Goal: Information Seeking & Learning: Compare options

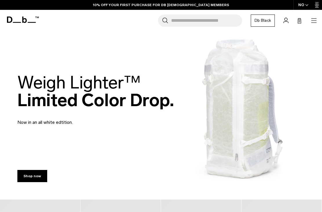
click at [313, 22] on icon "button" at bounding box center [314, 20] width 7 height 7
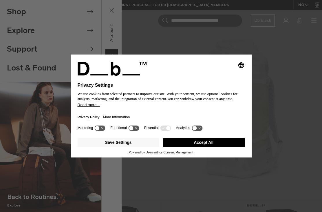
click at [223, 143] on button "Accept All" at bounding box center [204, 142] width 82 height 9
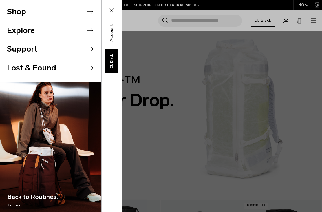
click at [93, 9] on icon at bounding box center [90, 11] width 9 height 9
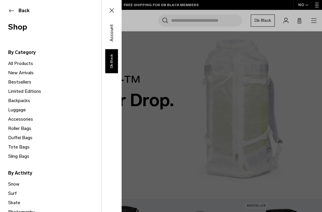
click at [28, 101] on link "Backpacks" at bounding box center [54, 100] width 93 height 9
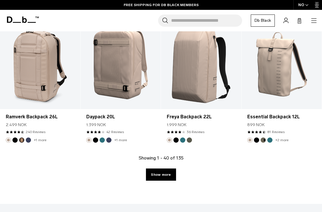
scroll to position [1345, 0]
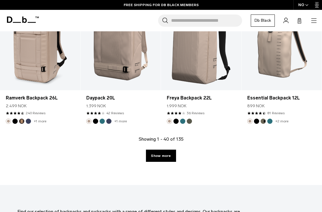
click at [166, 158] on link "Show more" at bounding box center [161, 156] width 30 height 12
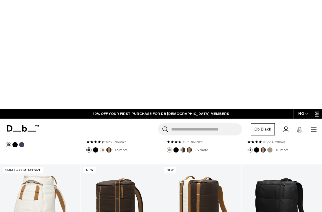
scroll to position [2368, 0]
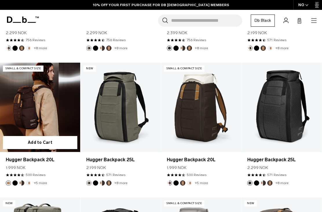
click at [53, 114] on link "Hugger Backpack 20L" at bounding box center [40, 107] width 80 height 89
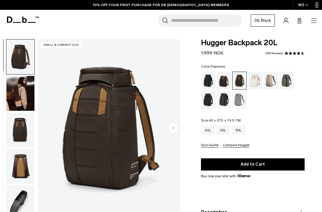
click at [173, 123] on img "1 / 10" at bounding box center [109, 128] width 143 height 178
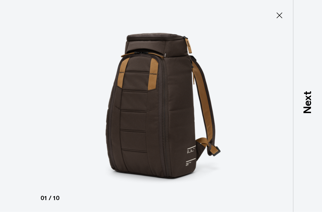
click at [281, 10] on button "Close" at bounding box center [279, 15] width 19 height 12
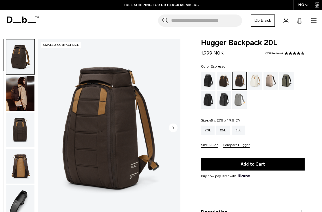
click at [21, 99] on img "button" at bounding box center [20, 93] width 28 height 35
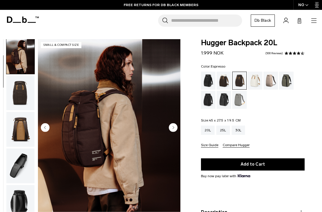
scroll to position [27, 0]
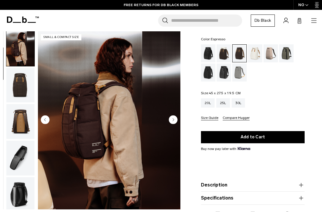
click at [175, 119] on circle "Next slide" at bounding box center [173, 119] width 9 height 9
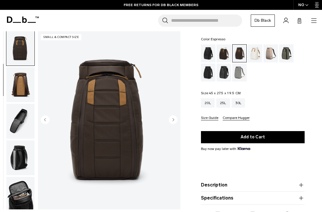
scroll to position [74, 0]
click at [175, 117] on circle "Next slide" at bounding box center [173, 119] width 9 height 9
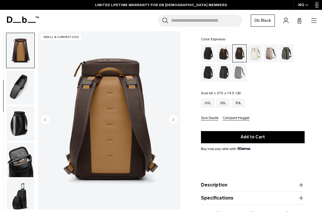
scroll to position [111, 0]
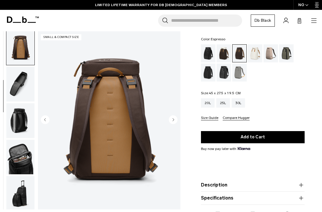
click at [176, 118] on circle "Next slide" at bounding box center [173, 119] width 9 height 9
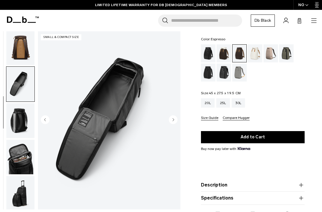
scroll to position [148, 0]
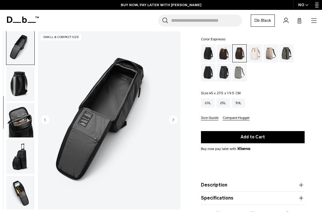
click at [176, 117] on circle "Next slide" at bounding box center [173, 119] width 9 height 9
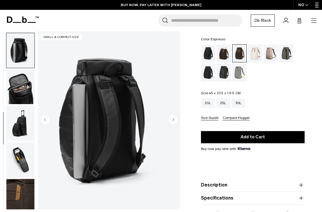
scroll to position [184, 0]
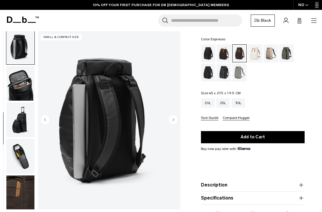
click at [175, 119] on circle "Next slide" at bounding box center [173, 119] width 9 height 9
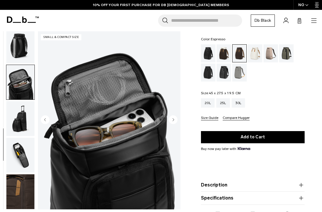
scroll to position [190, 0]
click at [174, 118] on circle "Next slide" at bounding box center [173, 119] width 9 height 9
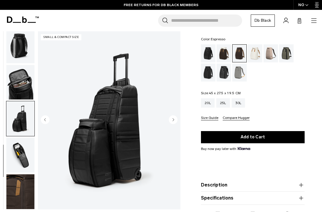
click at [174, 118] on circle "Next slide" at bounding box center [173, 119] width 9 height 9
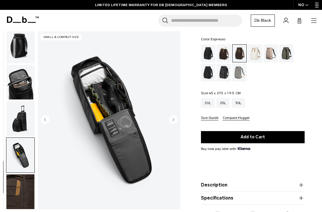
click at [173, 121] on circle "Next slide" at bounding box center [173, 119] width 9 height 9
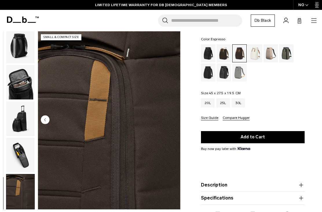
click at [44, 119] on circle "Previous slide" at bounding box center [45, 119] width 9 height 9
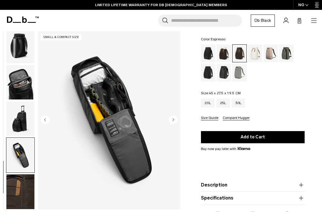
click at [44, 119] on circle "Previous slide" at bounding box center [45, 119] width 9 height 9
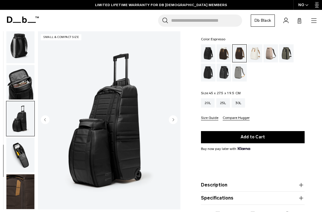
click at [45, 123] on circle "Previous slide" at bounding box center [45, 119] width 9 height 9
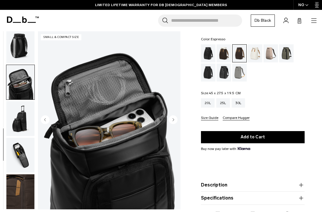
click at [45, 119] on icon "Previous slide" at bounding box center [44, 119] width 1 height 3
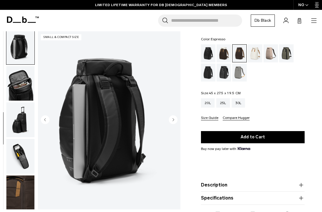
click at [42, 122] on circle "Previous slide" at bounding box center [45, 119] width 9 height 9
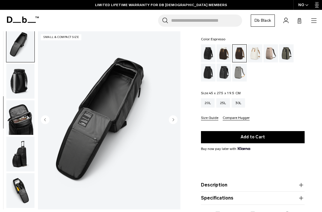
scroll to position [148, 0]
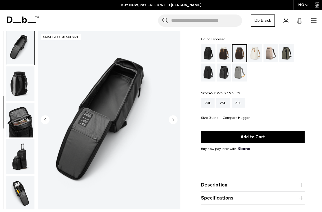
click at [46, 117] on circle "Previous slide" at bounding box center [45, 119] width 9 height 9
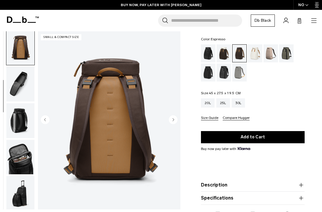
click at [45, 121] on circle "Previous slide" at bounding box center [45, 119] width 9 height 9
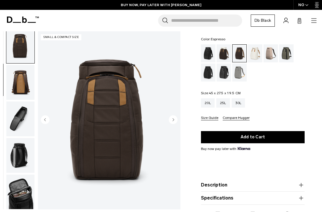
scroll to position [74, 0]
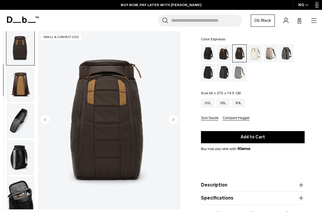
click at [43, 119] on circle "Previous slide" at bounding box center [45, 119] width 9 height 9
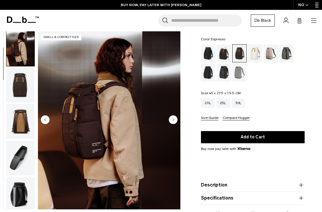
scroll to position [37, 0]
click at [209, 52] on div "Black Out" at bounding box center [208, 53] width 15 height 18
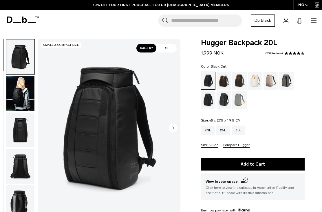
click at [173, 129] on circle "Next slide" at bounding box center [173, 127] width 9 height 9
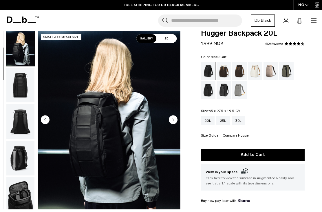
scroll to position [10, 0]
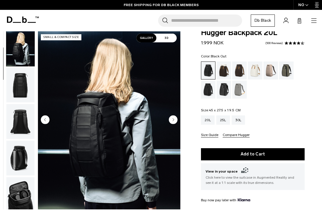
click at [223, 72] on div "Cappuccino" at bounding box center [224, 70] width 15 height 18
